Goal: Task Accomplishment & Management: Manage account settings

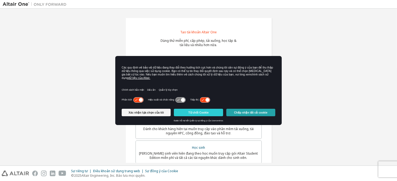
click at [247, 111] on font "Chấp nhận tất cả cookie" at bounding box center [250, 112] width 33 height 3
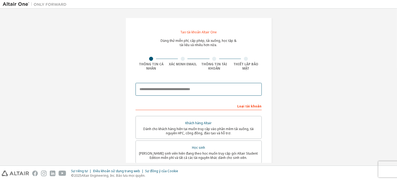
click at [206, 87] on input "email" at bounding box center [198, 89] width 126 height 13
type input "**********"
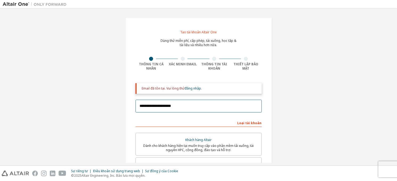
click at [174, 107] on input "**********" at bounding box center [198, 105] width 126 height 13
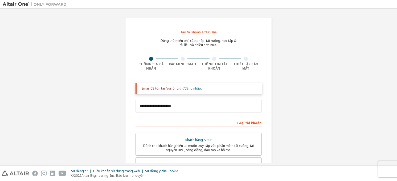
click at [196, 87] on font "đăng nhập" at bounding box center [193, 88] width 16 height 5
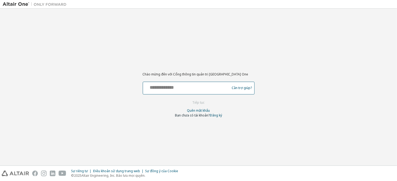
click at [186, 85] on input "text" at bounding box center [187, 87] width 84 height 8
type input "**********"
click at [197, 88] on input "**********" at bounding box center [187, 87] width 84 height 8
click at [202, 100] on font "Tiếp tục" at bounding box center [198, 102] width 12 height 5
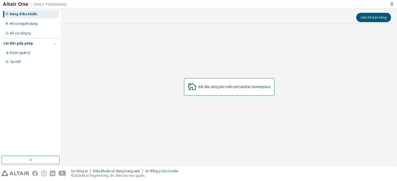
click at [43, 43] on div "Cài đặt giấy phép" at bounding box center [30, 43] width 54 height 5
click at [51, 45] on div "Cài đặt giấy phép" at bounding box center [30, 43] width 54 height 5
click at [41, 54] on div "Được quản lý" at bounding box center [30, 52] width 57 height 9
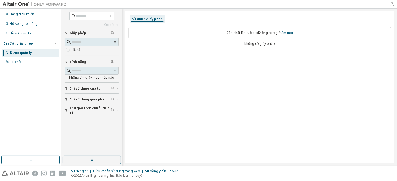
click at [46, 43] on div "Cài đặt giấy phép" at bounding box center [30, 43] width 54 height 5
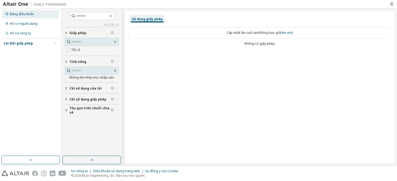
click at [40, 15] on div "Bảng điều khiển" at bounding box center [30, 14] width 57 height 9
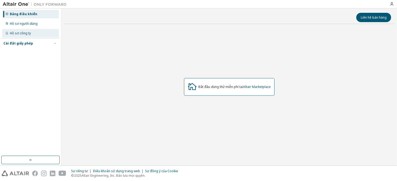
click at [44, 30] on div "Hồ sơ công ty" at bounding box center [30, 33] width 57 height 9
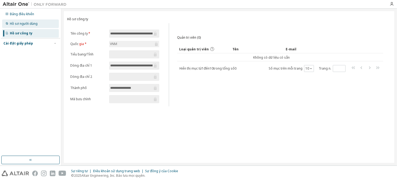
click at [45, 26] on div "Hồ sơ người dùng" at bounding box center [30, 23] width 57 height 9
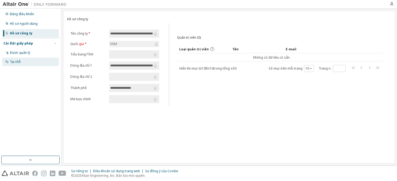
click at [27, 62] on div "Tại chỗ" at bounding box center [30, 61] width 57 height 9
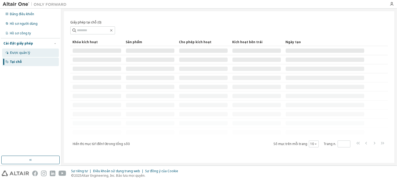
click at [37, 52] on div "Được quản lý" at bounding box center [30, 52] width 57 height 9
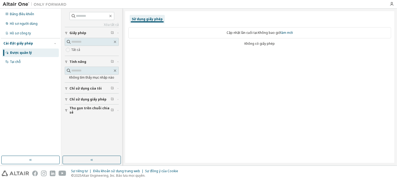
click at [203, 56] on div "Sử dụng giấy phép Cập nhật lần cuối tại: Không bao giờ làm mới Không có giấy ph…" at bounding box center [259, 86] width 269 height 151
click at [145, 20] on font "Sử dụng giấy phép" at bounding box center [147, 19] width 31 height 5
click at [40, 32] on div "Hồ sơ công ty" at bounding box center [30, 33] width 57 height 9
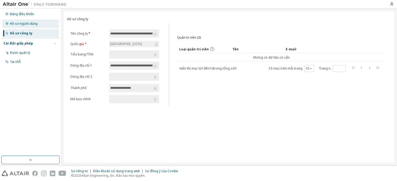
click at [47, 26] on div "Hồ sơ người dùng" at bounding box center [30, 23] width 57 height 9
click at [52, 50] on div "Được quản lý" at bounding box center [30, 52] width 57 height 9
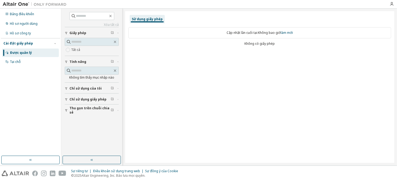
click at [22, 44] on font "Cài đặt giấy phép" at bounding box center [18, 43] width 30 height 5
click at [145, 21] on font "Sử dụng giấy phép" at bounding box center [147, 19] width 31 height 5
click at [148, 18] on font "Sử dụng giấy phép" at bounding box center [147, 19] width 31 height 5
click at [80, 87] on font "Chỉ sử dụng của tôi" at bounding box center [85, 88] width 32 height 5
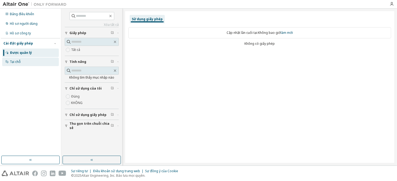
click at [24, 62] on div "Tại chỗ" at bounding box center [30, 61] width 57 height 9
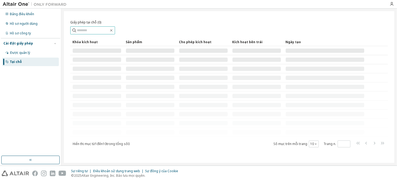
click at [109, 32] on input "text" at bounding box center [93, 30] width 32 height 5
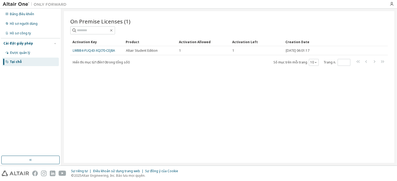
click at [132, 0] on div at bounding box center [227, 4] width 317 height 8
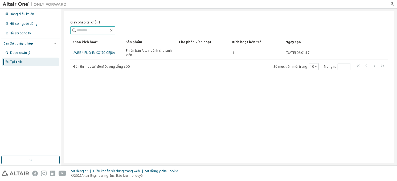
click at [107, 30] on input "text" at bounding box center [93, 30] width 32 height 5
